Goal: Task Accomplishment & Management: Manage account settings

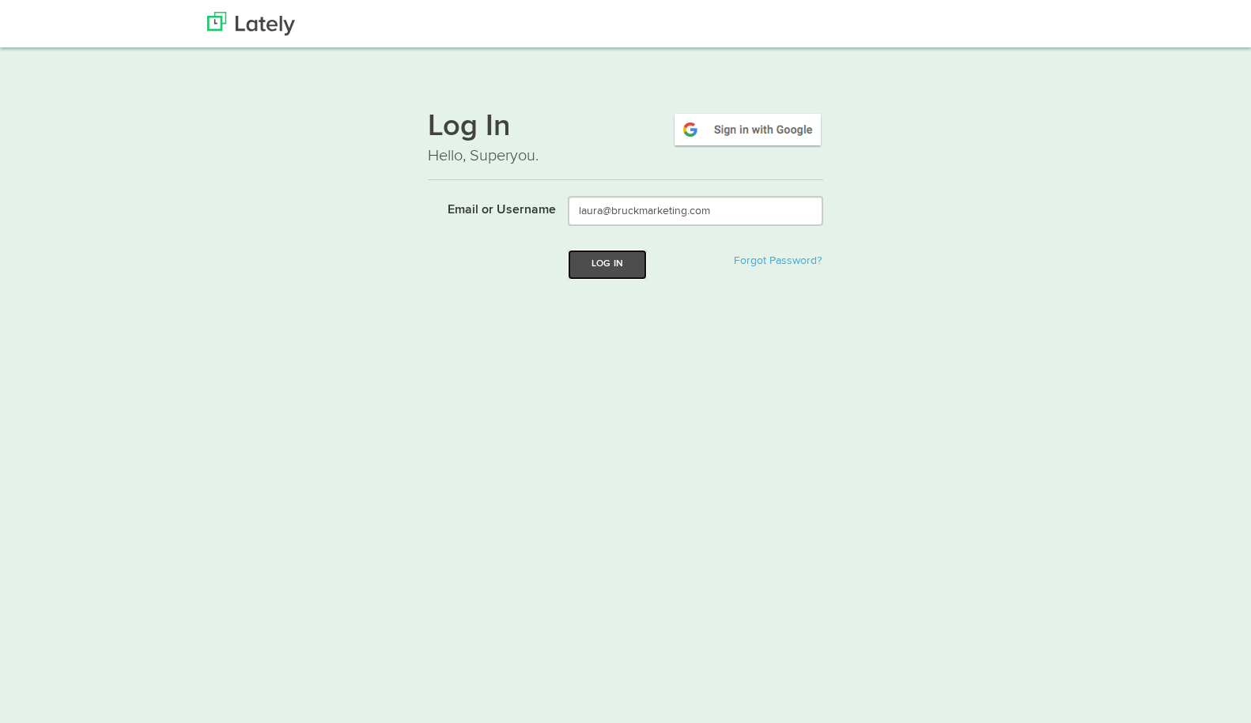
click at [621, 265] on button "Log In" at bounding box center [607, 264] width 79 height 29
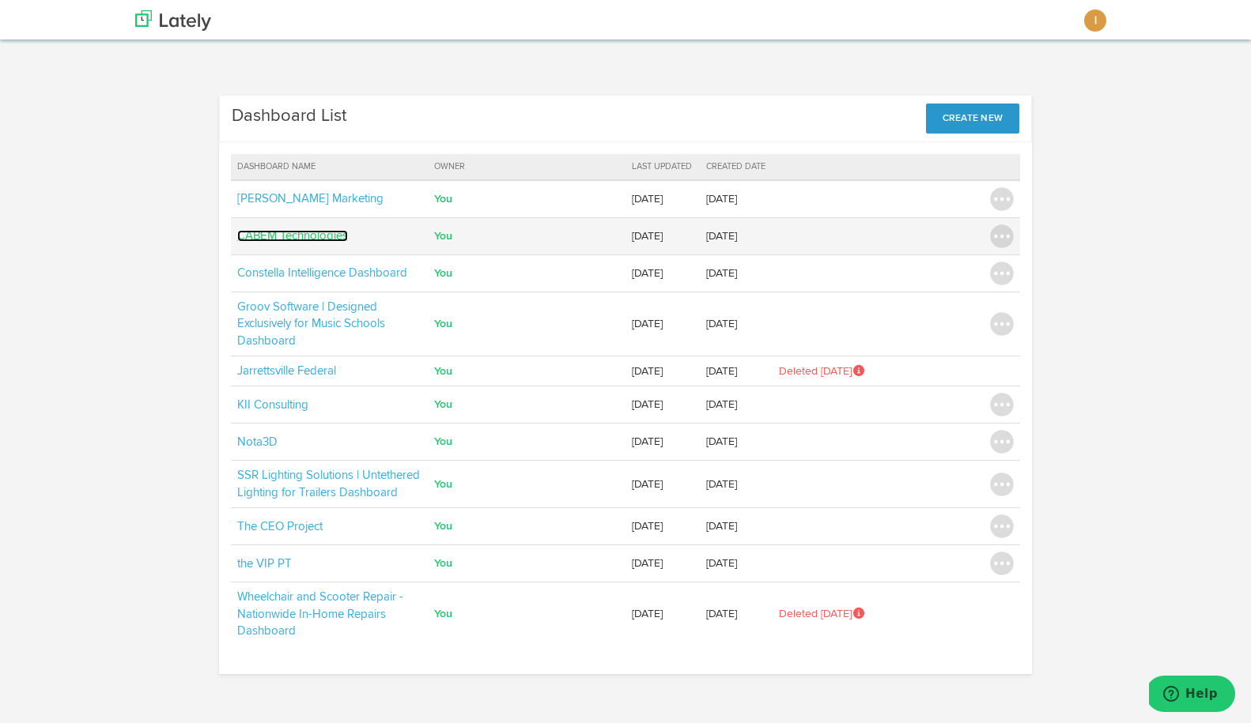
click at [316, 235] on link "CABEM Technologies" at bounding box center [292, 236] width 111 height 12
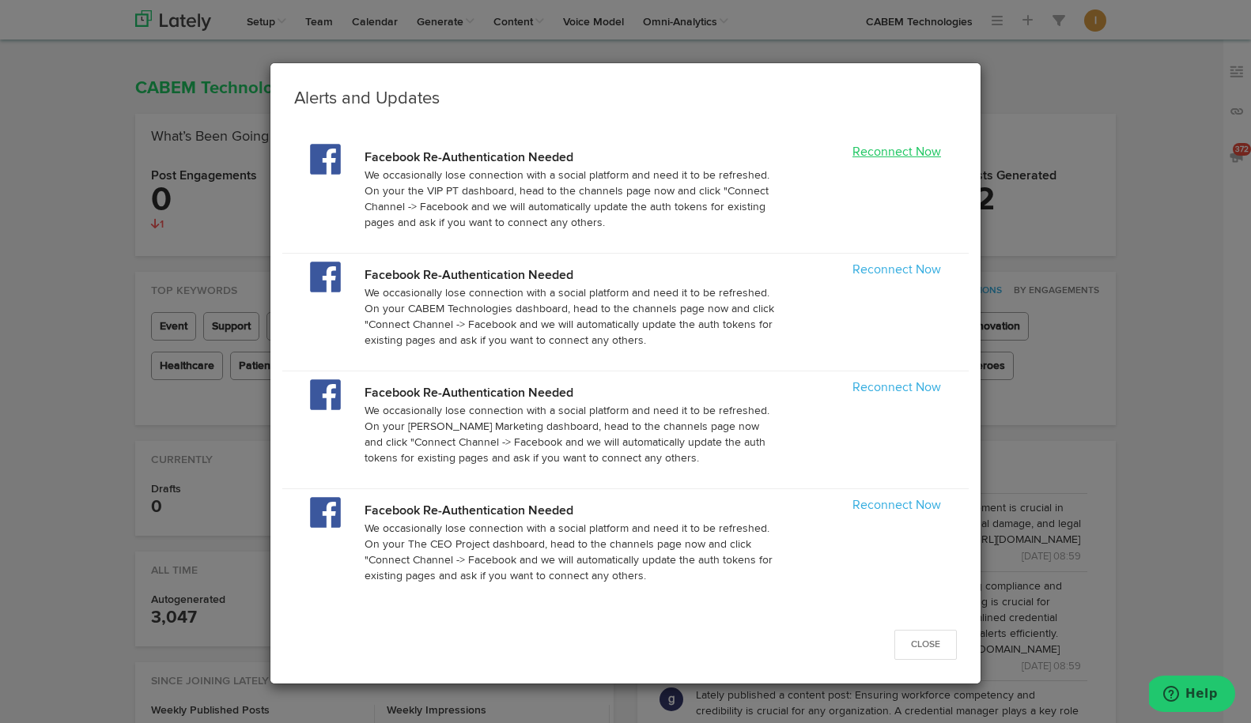
click at [897, 157] on link "Reconnect Now" at bounding box center [896, 152] width 89 height 13
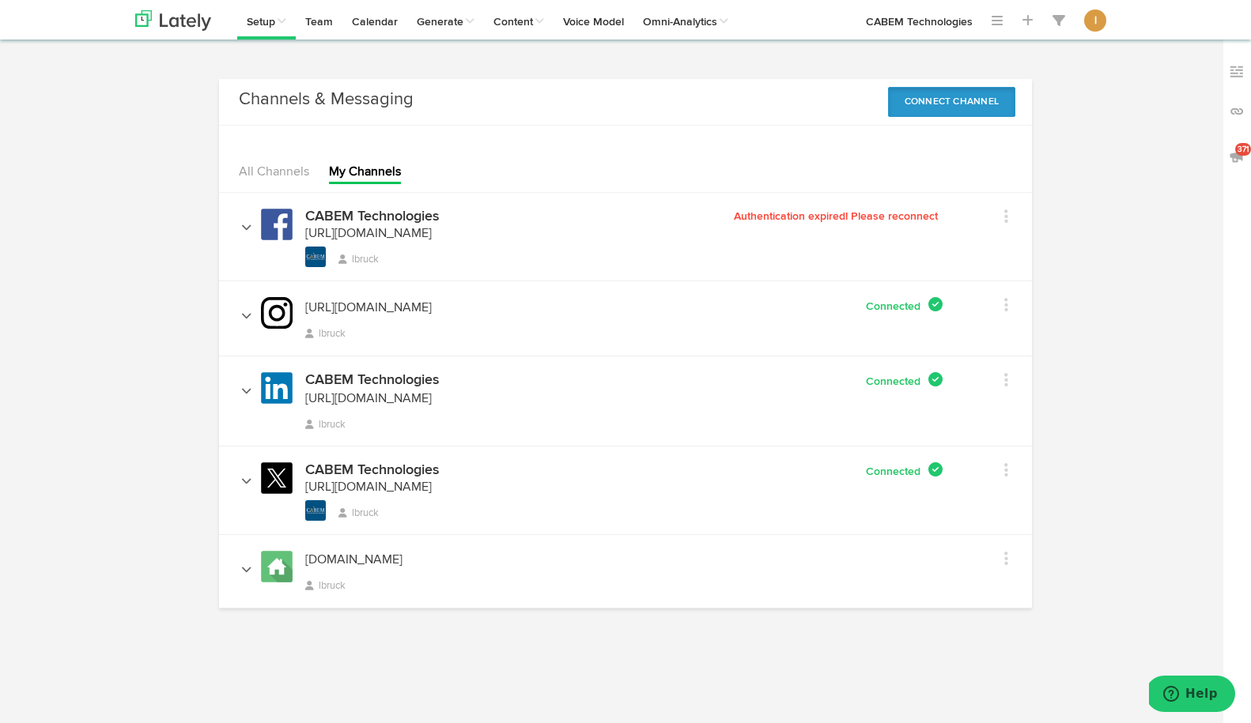
click at [949, 110] on button "Connect Channel" at bounding box center [952, 102] width 128 height 30
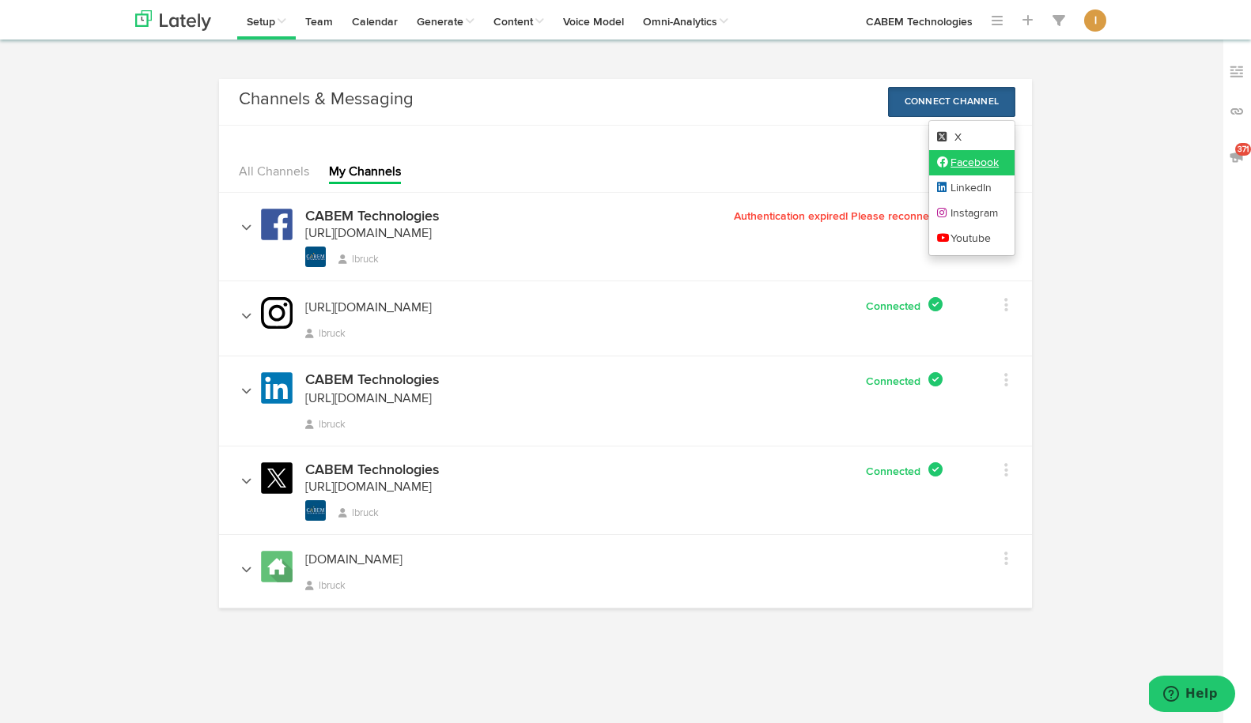
click at [967, 168] on link "Facebook" at bounding box center [972, 162] width 86 height 25
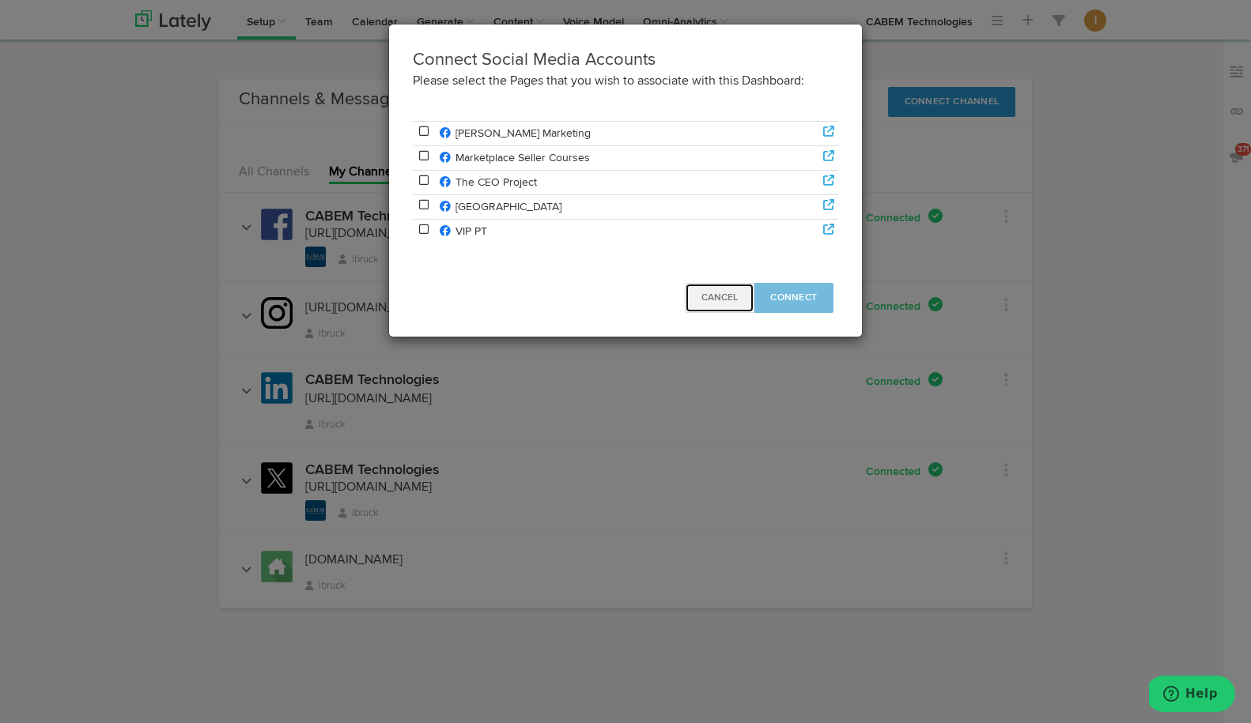
click at [716, 299] on span "Cancel" at bounding box center [719, 297] width 36 height 9
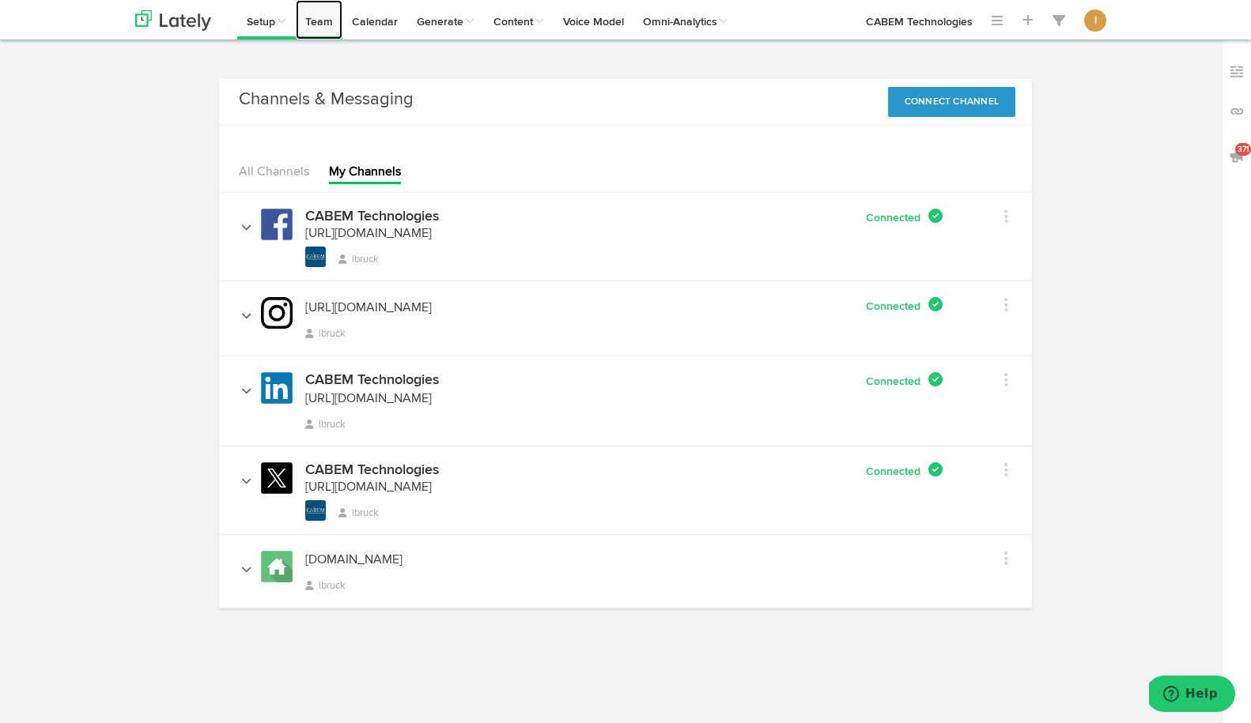
click at [321, 16] on link "Team" at bounding box center [319, 20] width 47 height 40
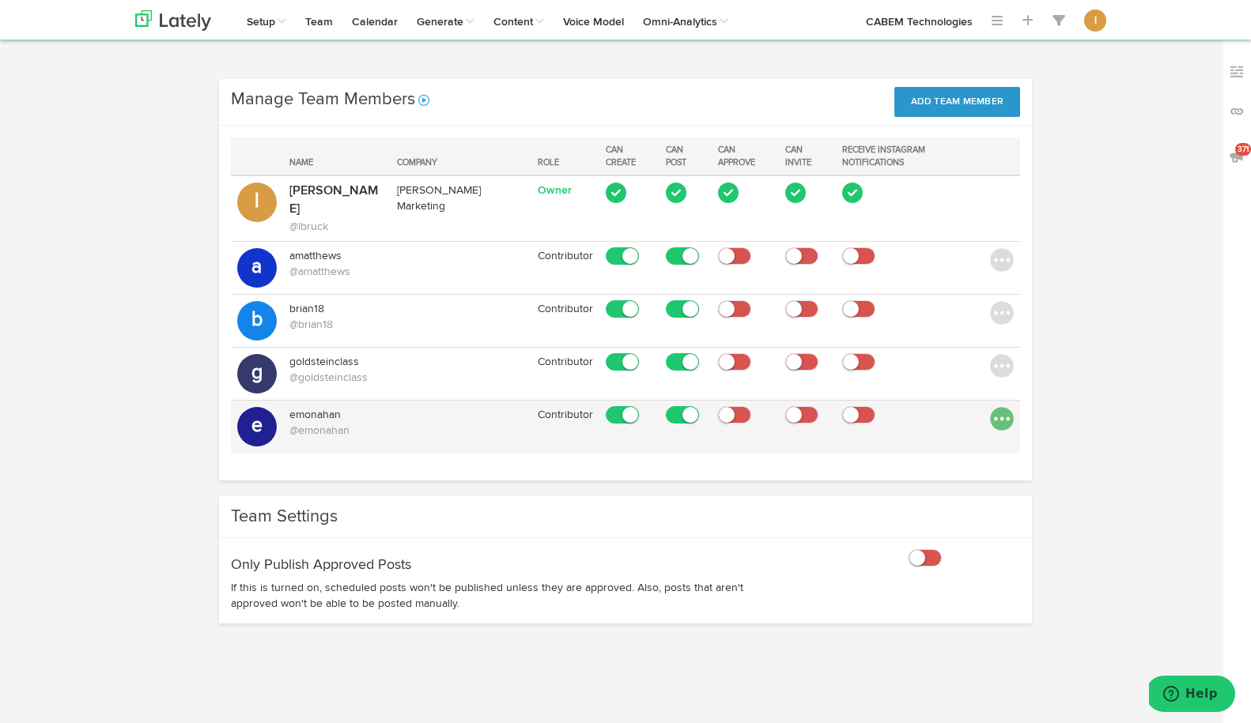
click at [1000, 407] on img at bounding box center [1002, 419] width 24 height 24
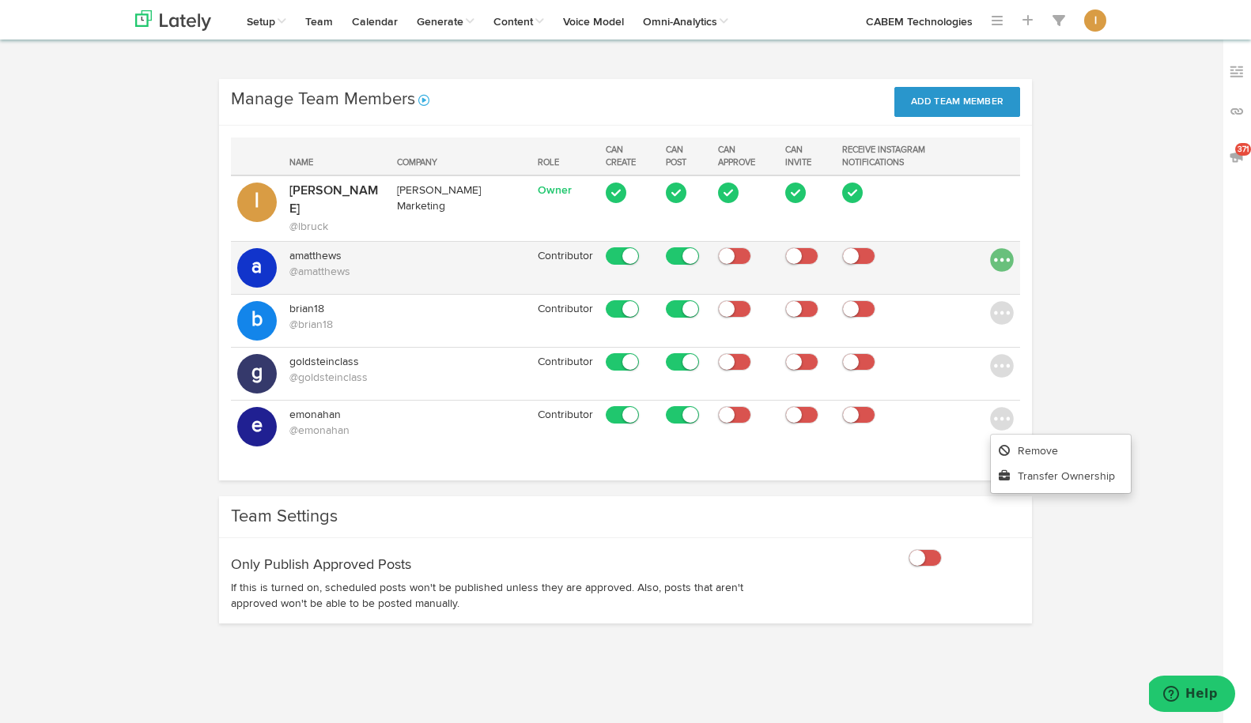
click at [993, 248] on img at bounding box center [1002, 260] width 24 height 24
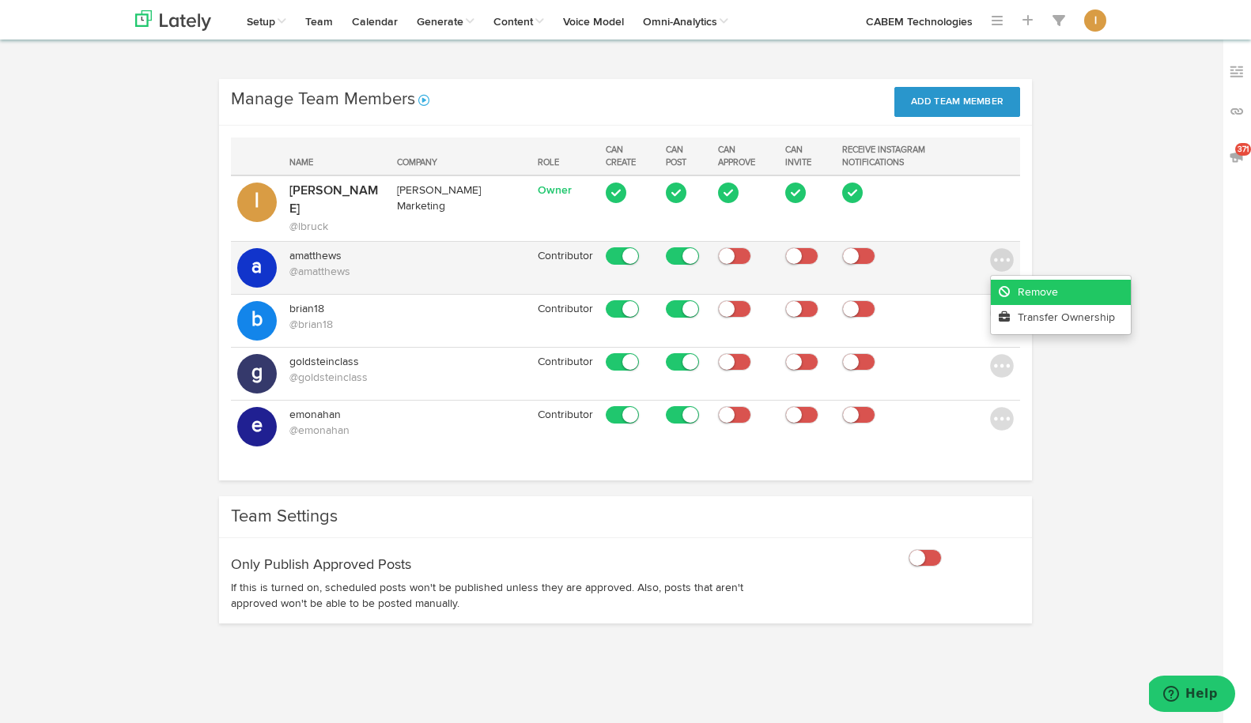
click at [1030, 280] on link "Remove" at bounding box center [1061, 292] width 140 height 25
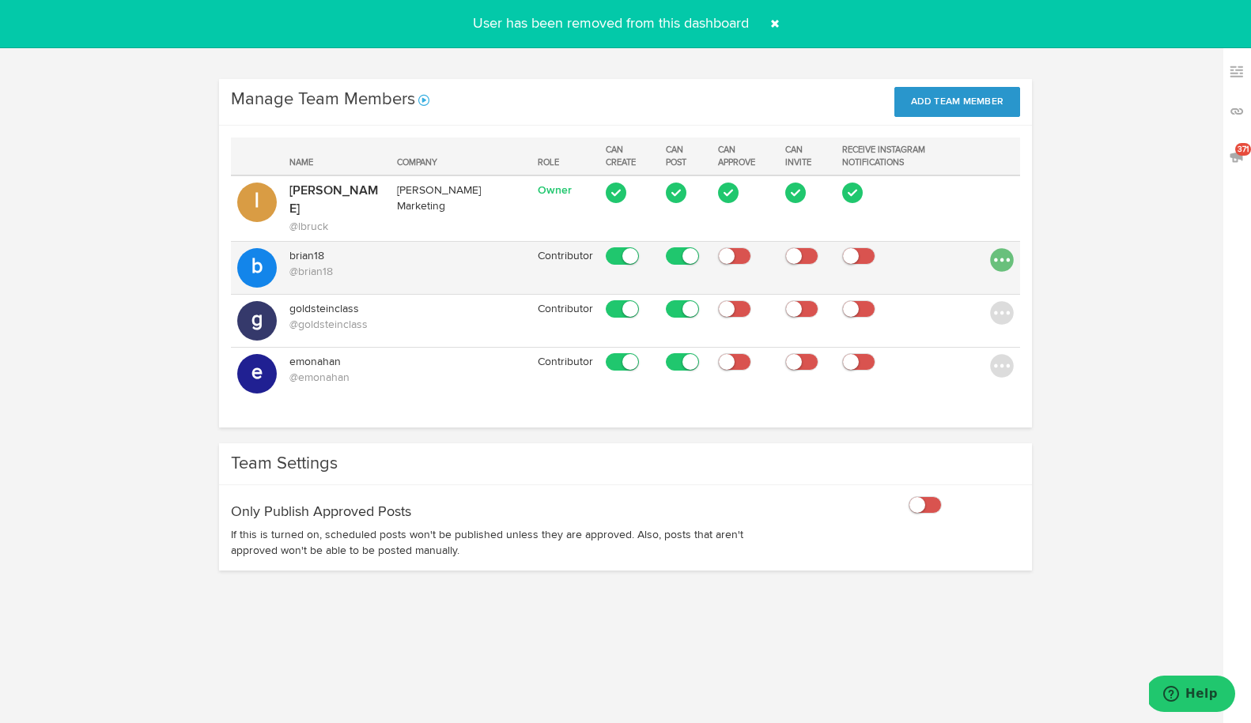
click at [999, 248] on img at bounding box center [1002, 260] width 24 height 24
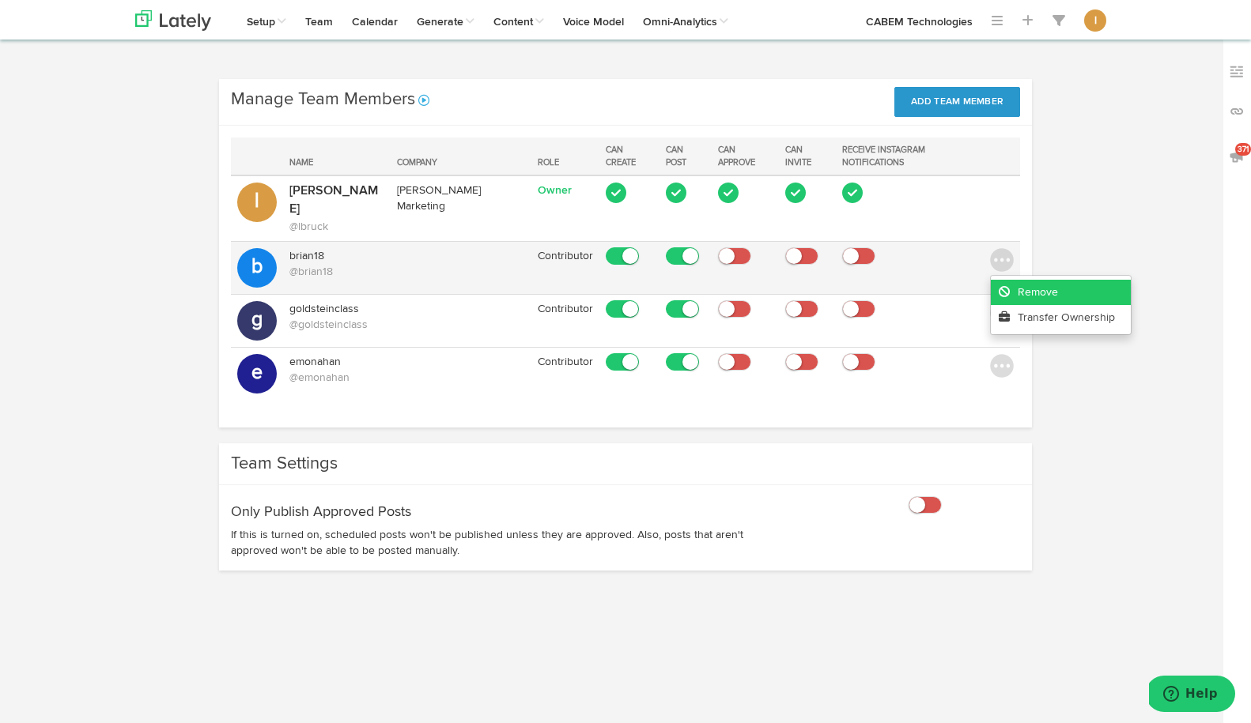
click at [1014, 286] on icon at bounding box center [1008, 291] width 19 height 11
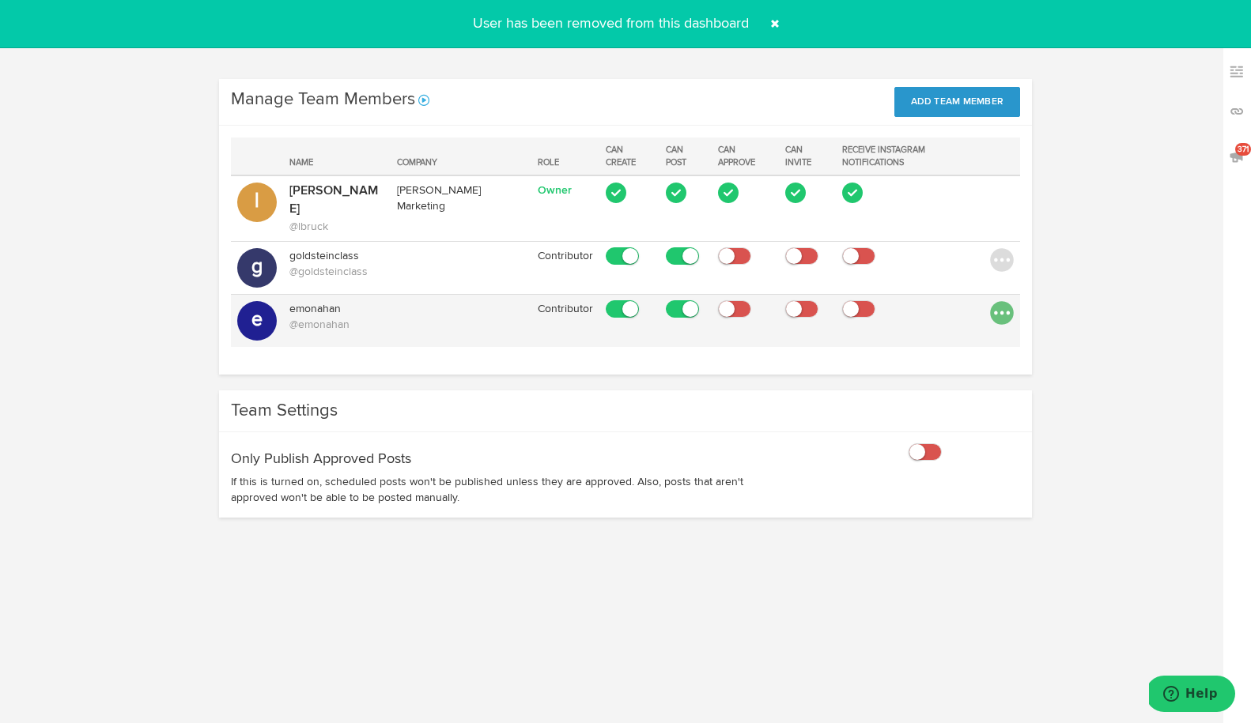
click at [1007, 301] on img at bounding box center [1002, 313] width 24 height 24
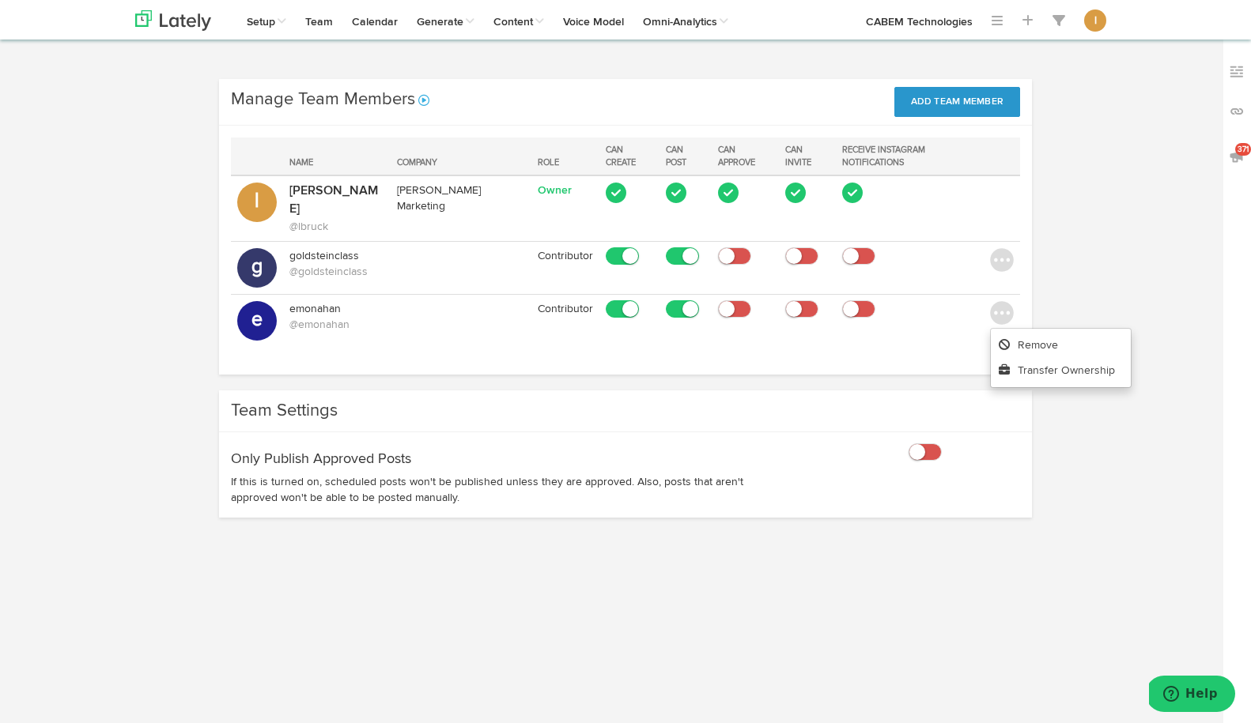
click at [880, 338] on div "Name Company Role Can Create Can Post Can Approve Can Invite Receive Instagram …" at bounding box center [625, 250] width 813 height 249
click at [190, 23] on img at bounding box center [173, 20] width 76 height 21
